Goal: Information Seeking & Learning: Understand process/instructions

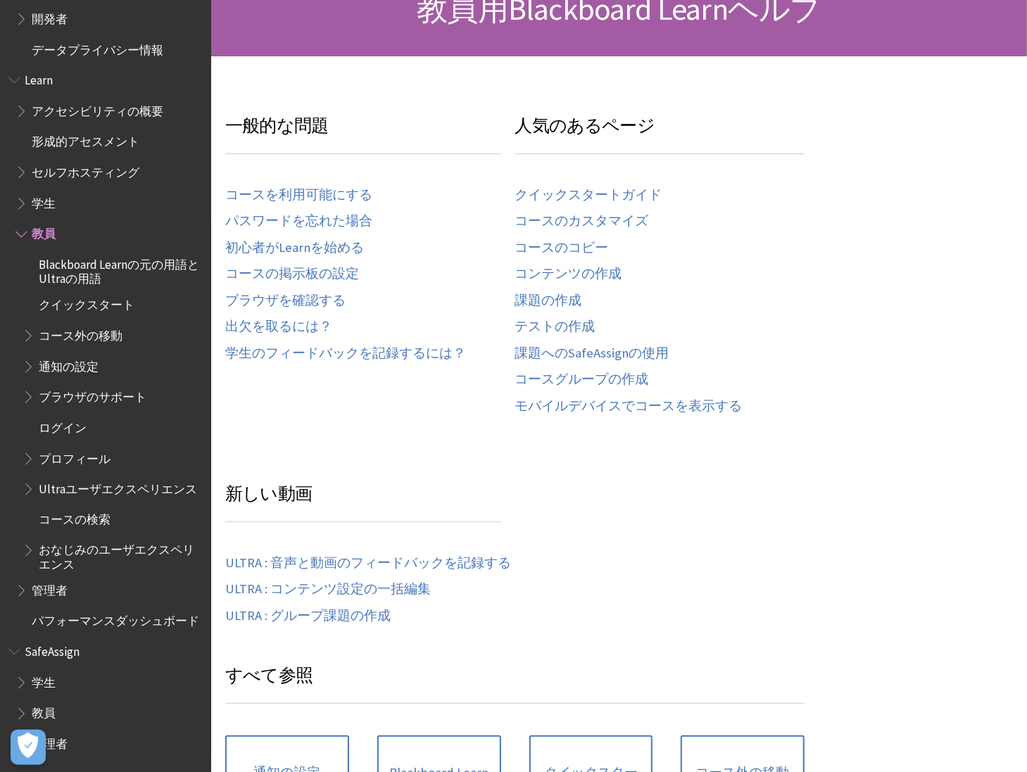
scroll to position [270, 0]
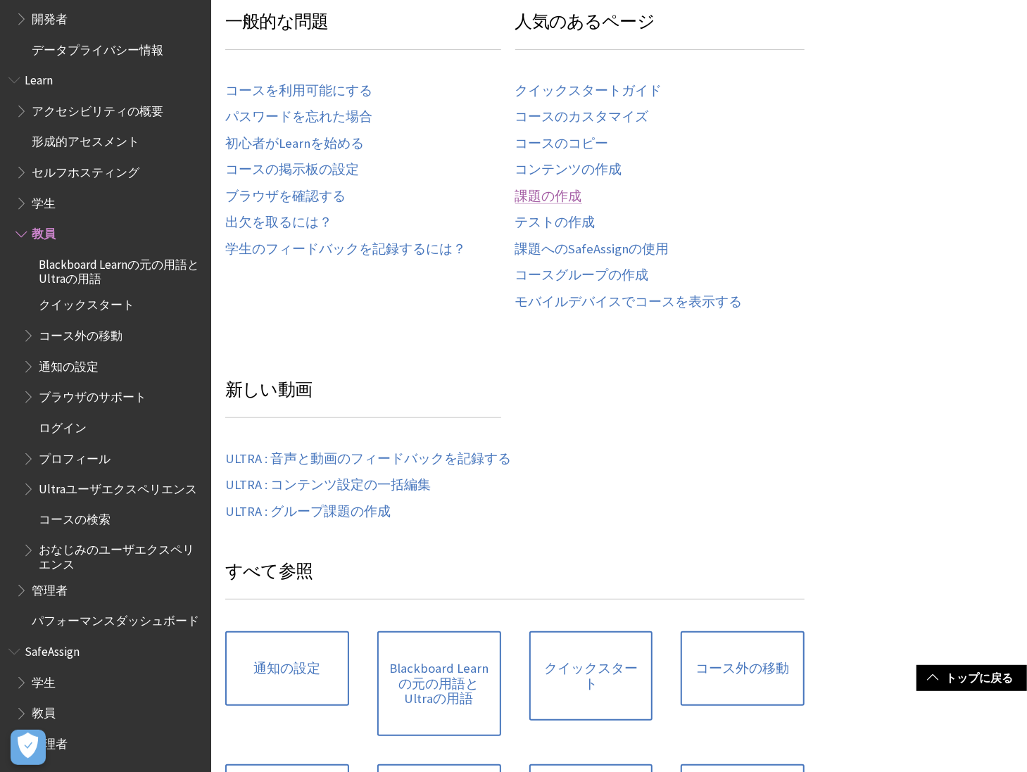
drag, startPoint x: 538, startPoint y: 184, endPoint x: 537, endPoint y: 195, distance: 10.6
click at [538, 188] on div "クイックスタートガイド コースのカスタマイズ コースのコピー コンテンツの作成 課題の作成 テストの作成 課題へのSafeAssignの使用 コースグループの…" at bounding box center [660, 194] width 290 height 253
click at [536, 203] on link "課題の作成" at bounding box center [548, 197] width 67 height 16
click at [537, 199] on link "課題の作成" at bounding box center [548, 197] width 67 height 16
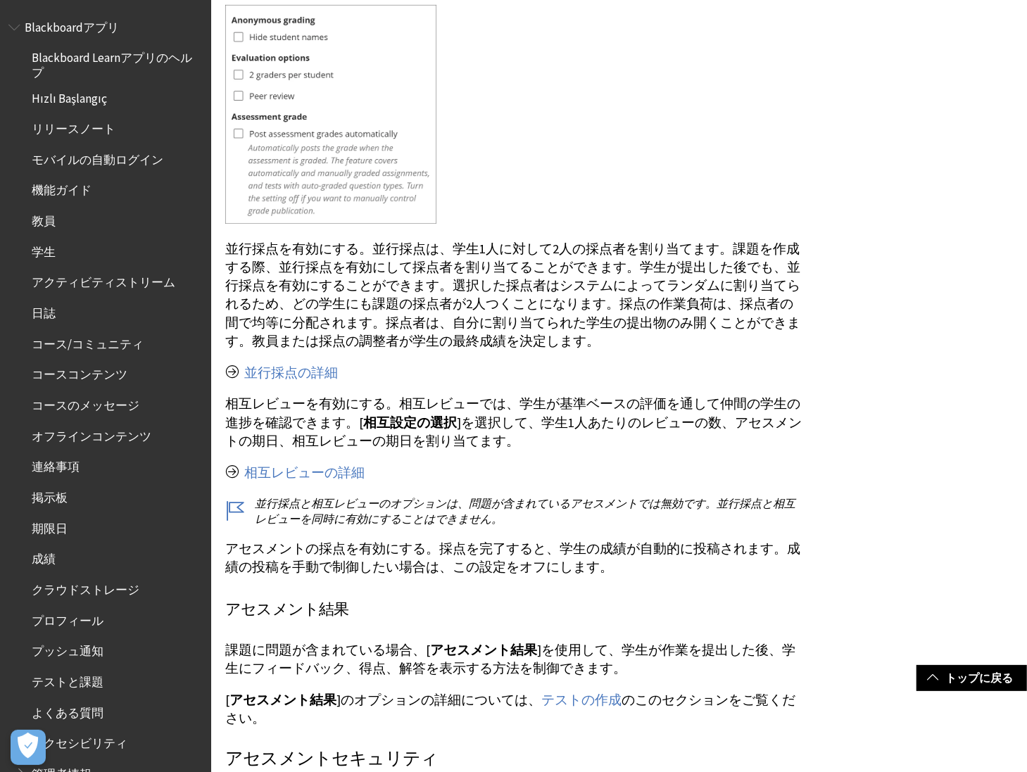
scroll to position [6755, 0]
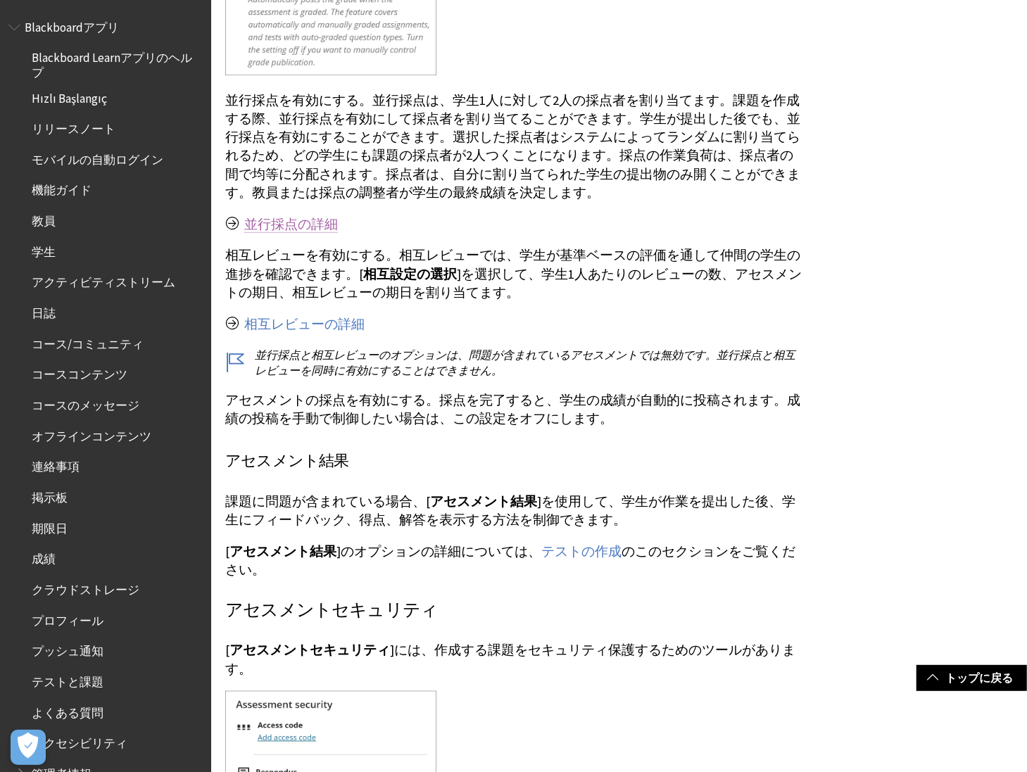
click at [308, 216] on link "並行採点の詳細" at bounding box center [291, 224] width 94 height 17
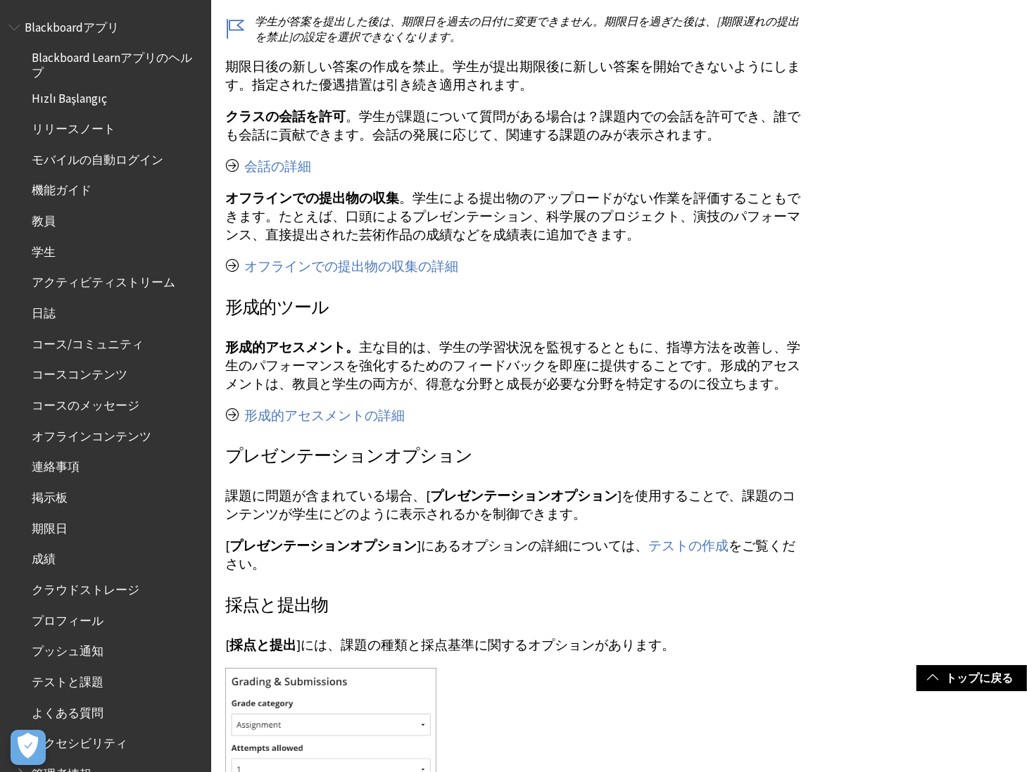
scroll to position [5404, 0]
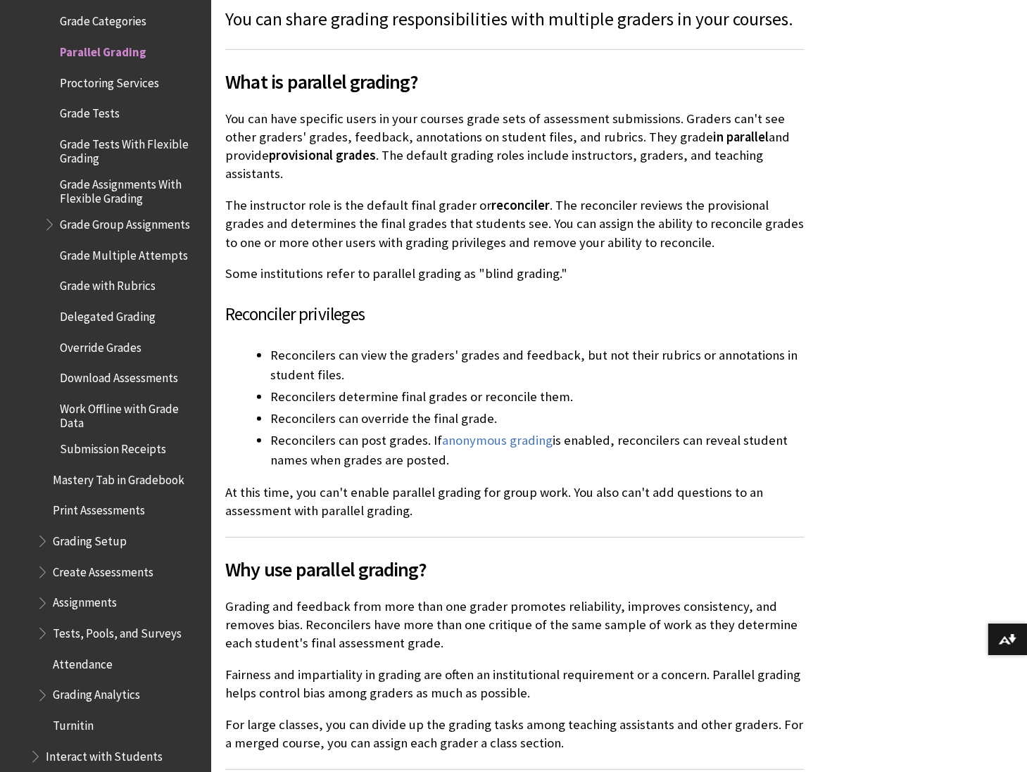
scroll to position [405, 0]
